Goal: Obtain resource: Download file/media

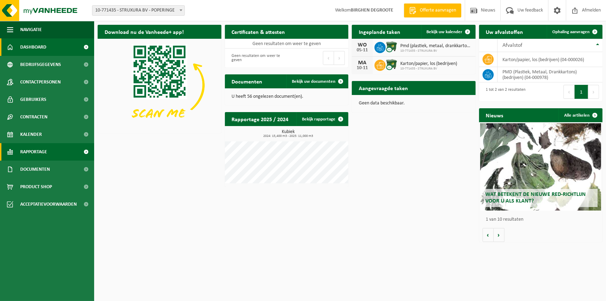
click at [38, 154] on span "Rapportage" at bounding box center [33, 151] width 27 height 17
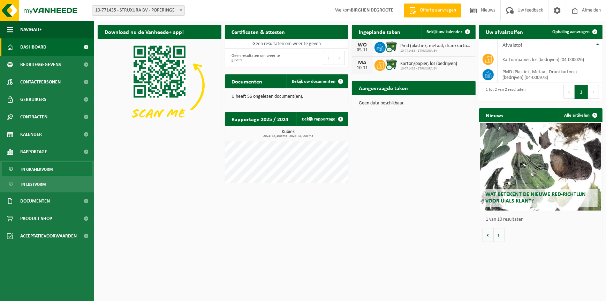
click at [37, 175] on link "In grafiekvorm" at bounding box center [47, 168] width 91 height 13
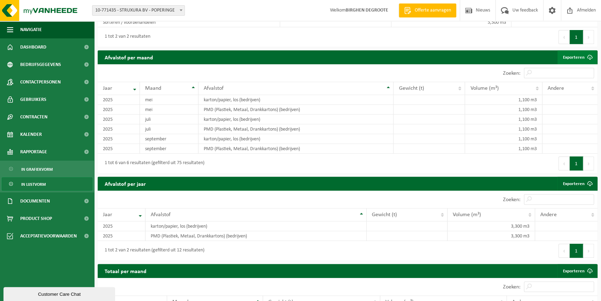
click at [574, 64] on link "Exporteren" at bounding box center [577, 57] width 39 height 14
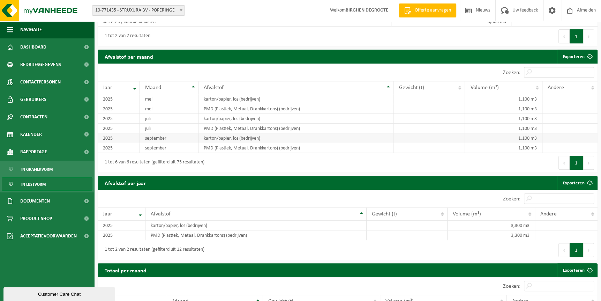
scroll to position [368, 0]
